Goal: Obtain resource: Download file/media

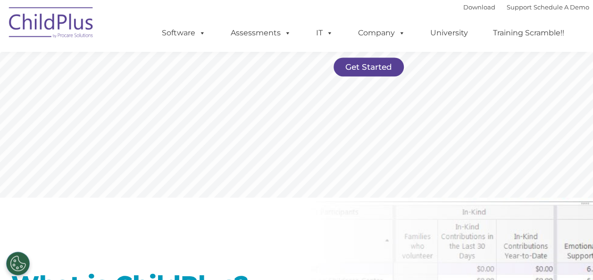
scroll to position [260, 0]
click at [373, 62] on link "Get Started" at bounding box center [369, 67] width 70 height 19
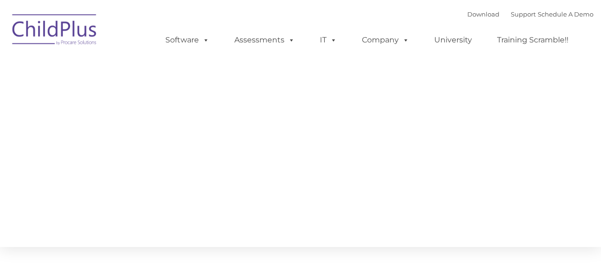
type input ""
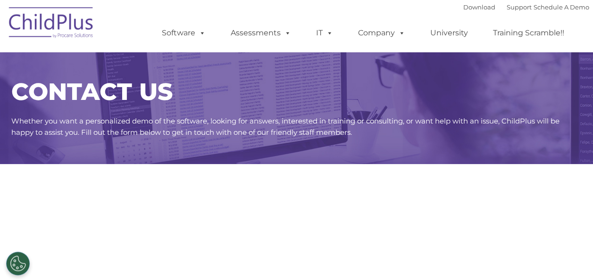
select select "MEDIUM"
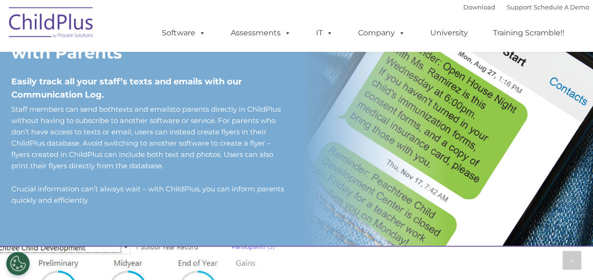
scroll to position [839, 0]
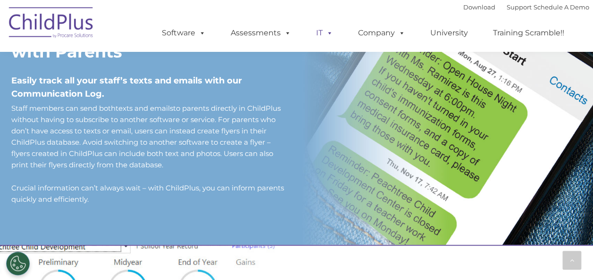
click at [328, 33] on span at bounding box center [328, 32] width 10 height 9
click at [329, 32] on span at bounding box center [328, 32] width 10 height 9
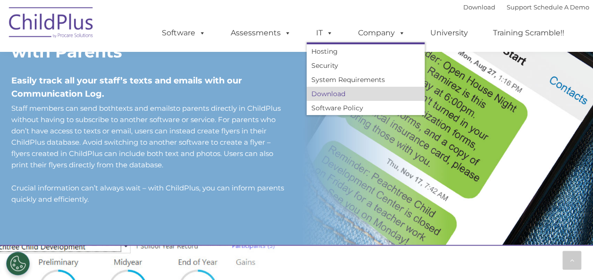
click at [326, 90] on link "Download" at bounding box center [366, 94] width 118 height 14
